Goal: Task Accomplishment & Management: Manage account settings

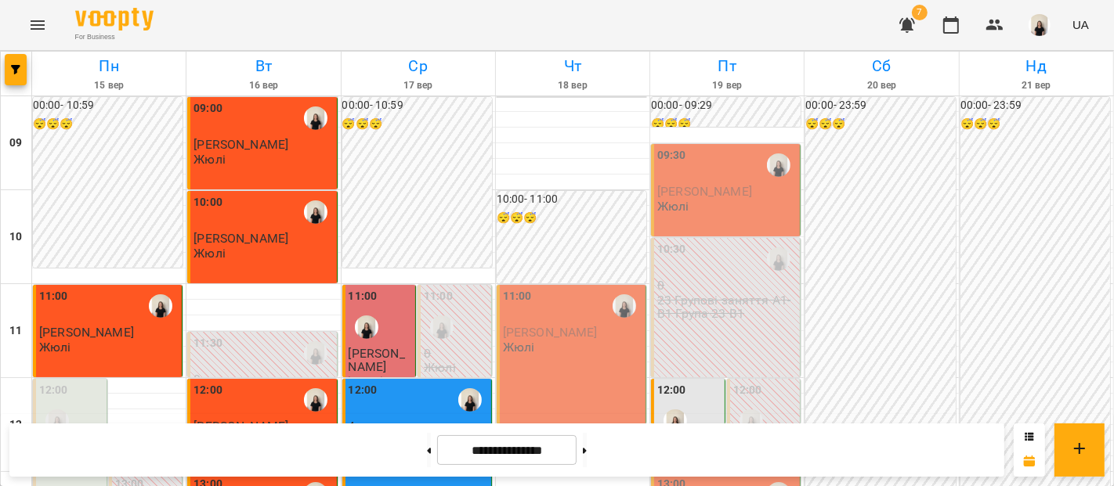
scroll to position [995, 0]
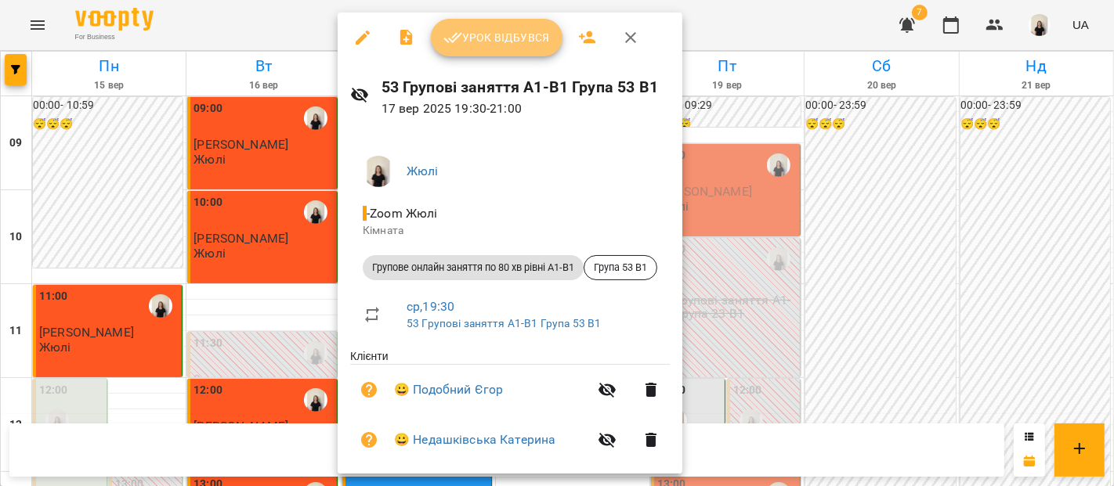
click at [515, 38] on span "Урок відбувся" at bounding box center [496, 37] width 107 height 19
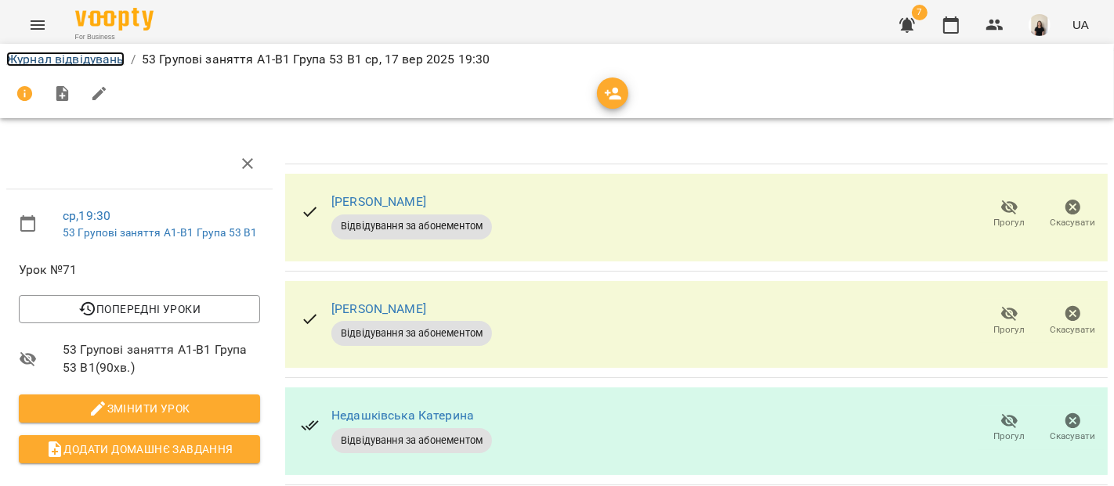
click at [97, 56] on link "Журнал відвідувань" at bounding box center [65, 59] width 118 height 15
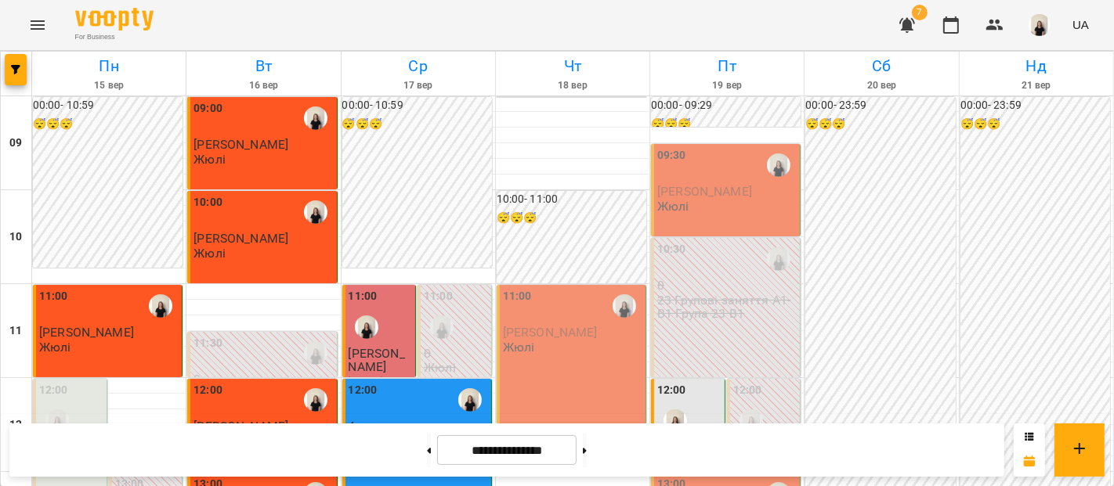
scroll to position [995, 0]
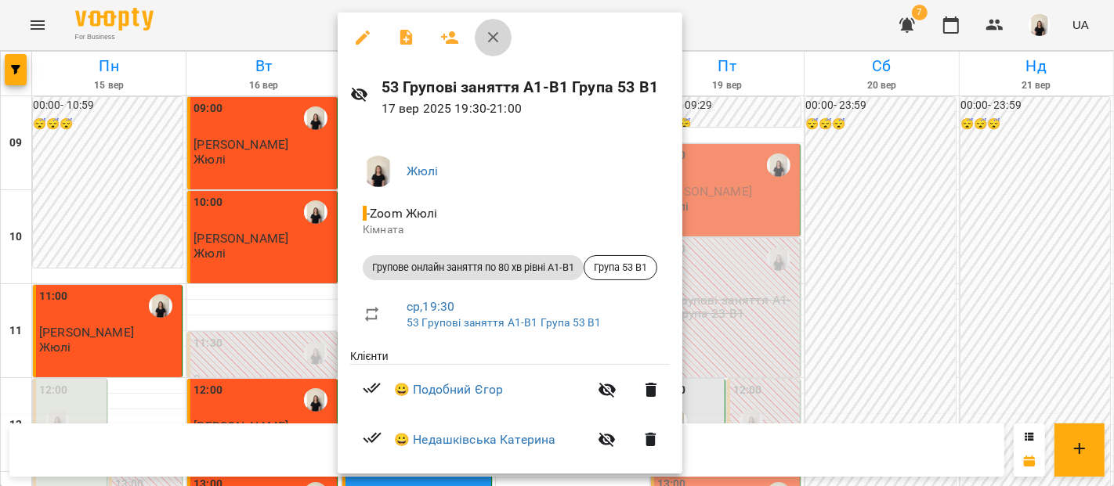
click at [493, 47] on button "button" at bounding box center [494, 38] width 38 height 38
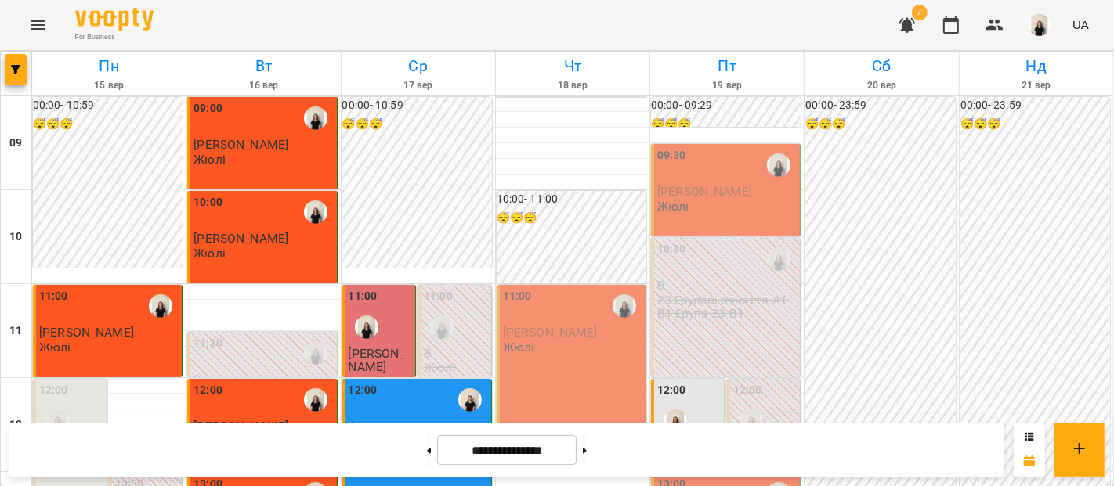
scroll to position [835, 0]
click at [587, 460] on button at bounding box center [585, 450] width 4 height 34
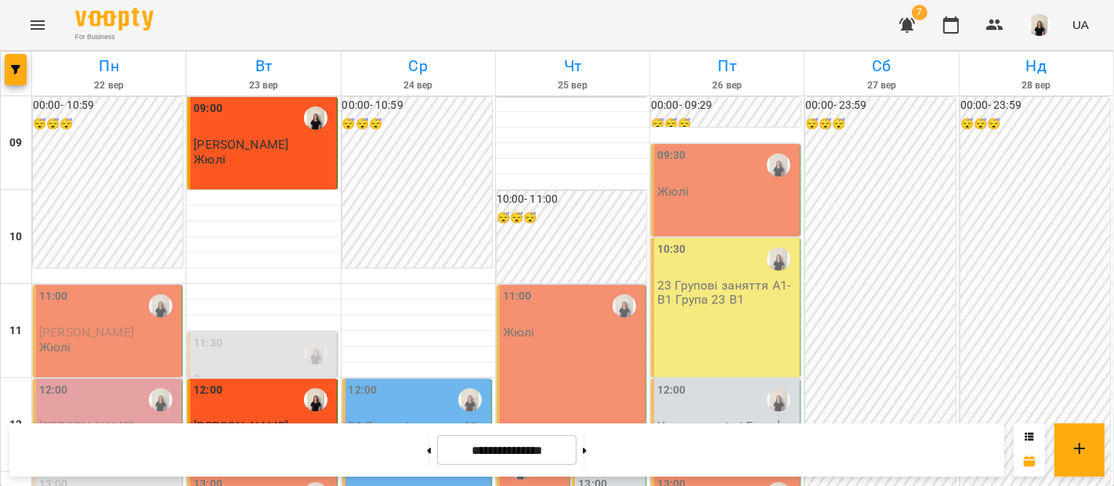
scroll to position [24, 0]
click at [427, 443] on button at bounding box center [429, 450] width 4 height 34
type input "**********"
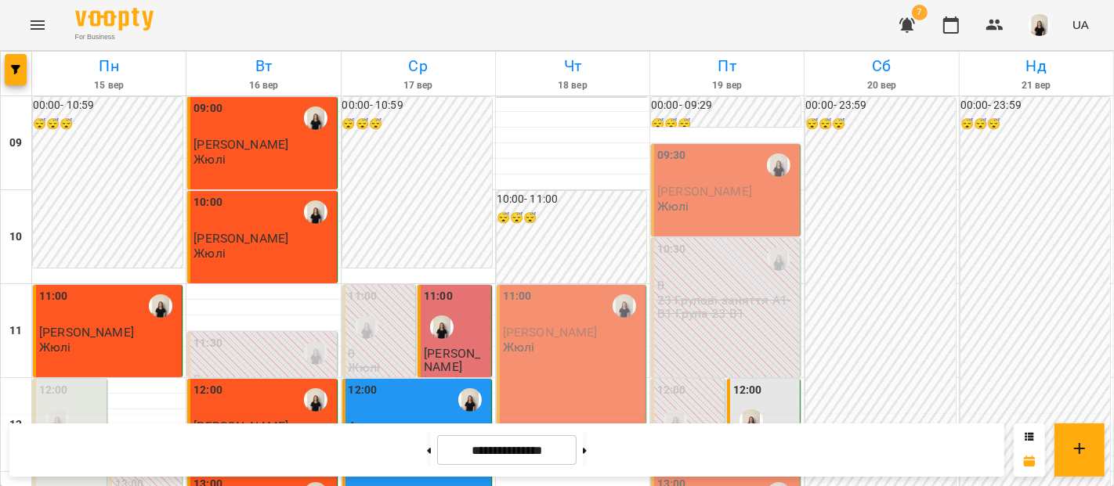
scroll to position [0, 0]
